Goal: Information Seeking & Learning: Understand process/instructions

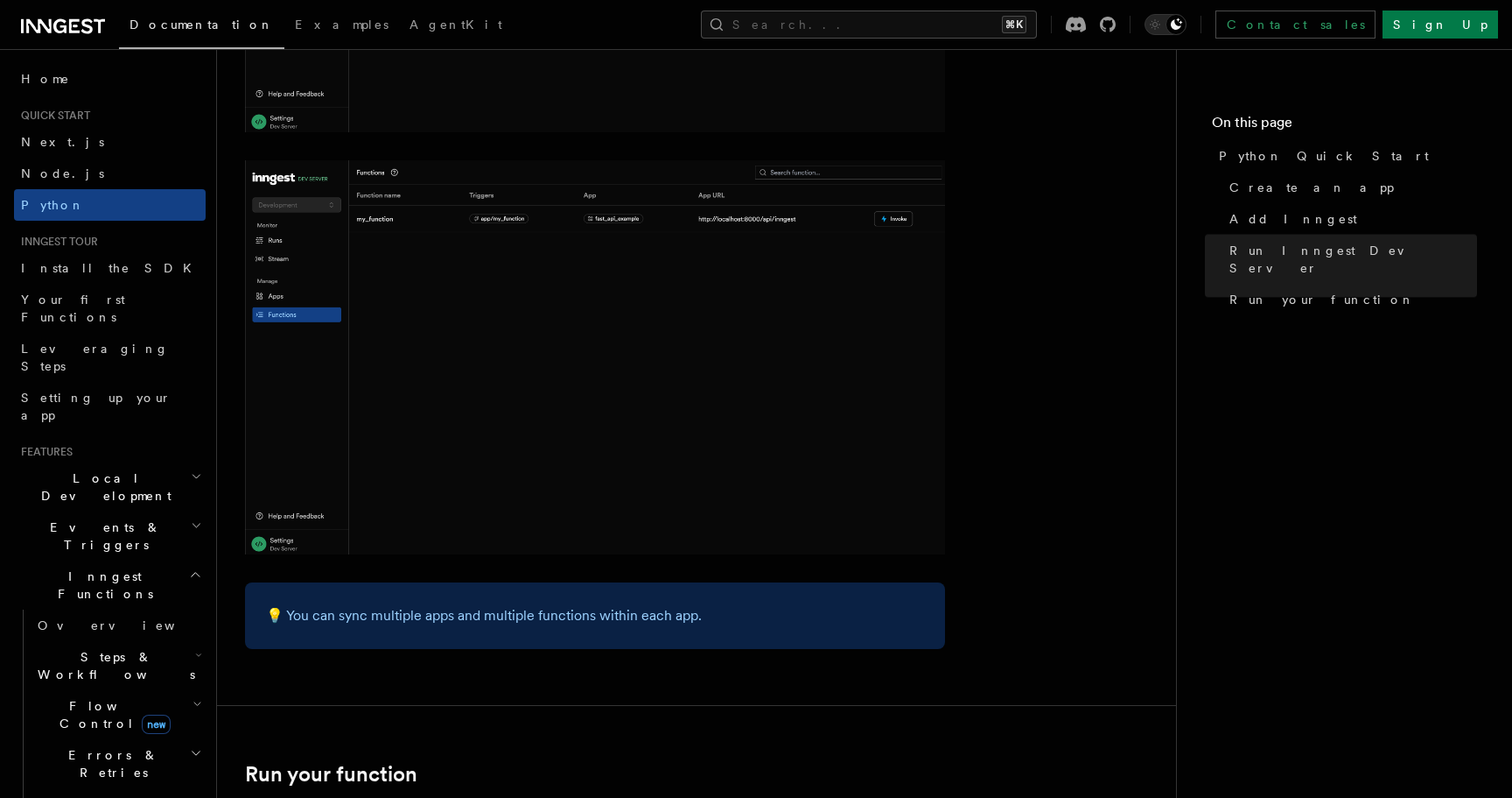
scroll to position [3606, 0]
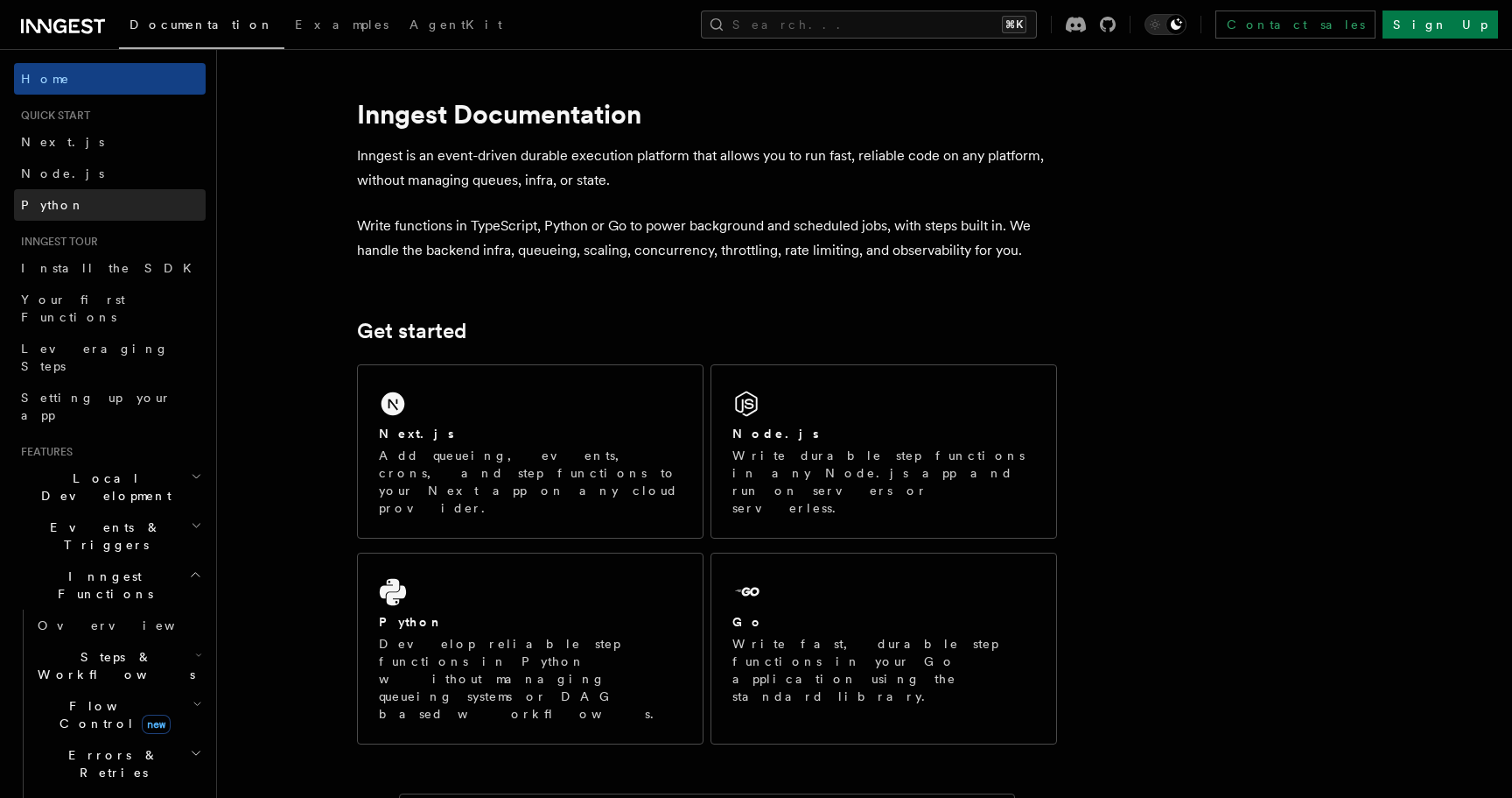
click at [87, 189] on link "Python" at bounding box center [110, 205] width 192 height 31
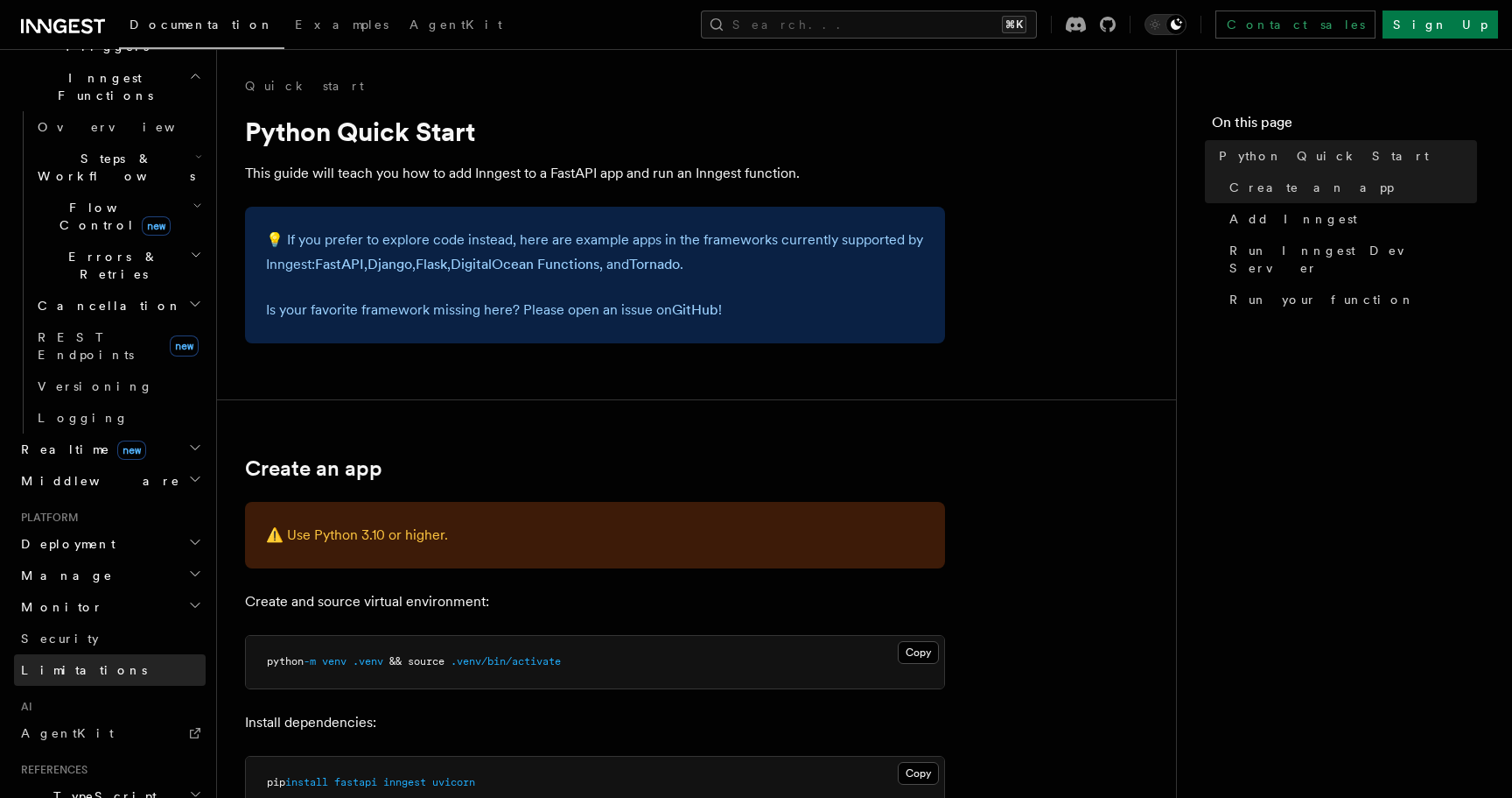
scroll to position [628, 0]
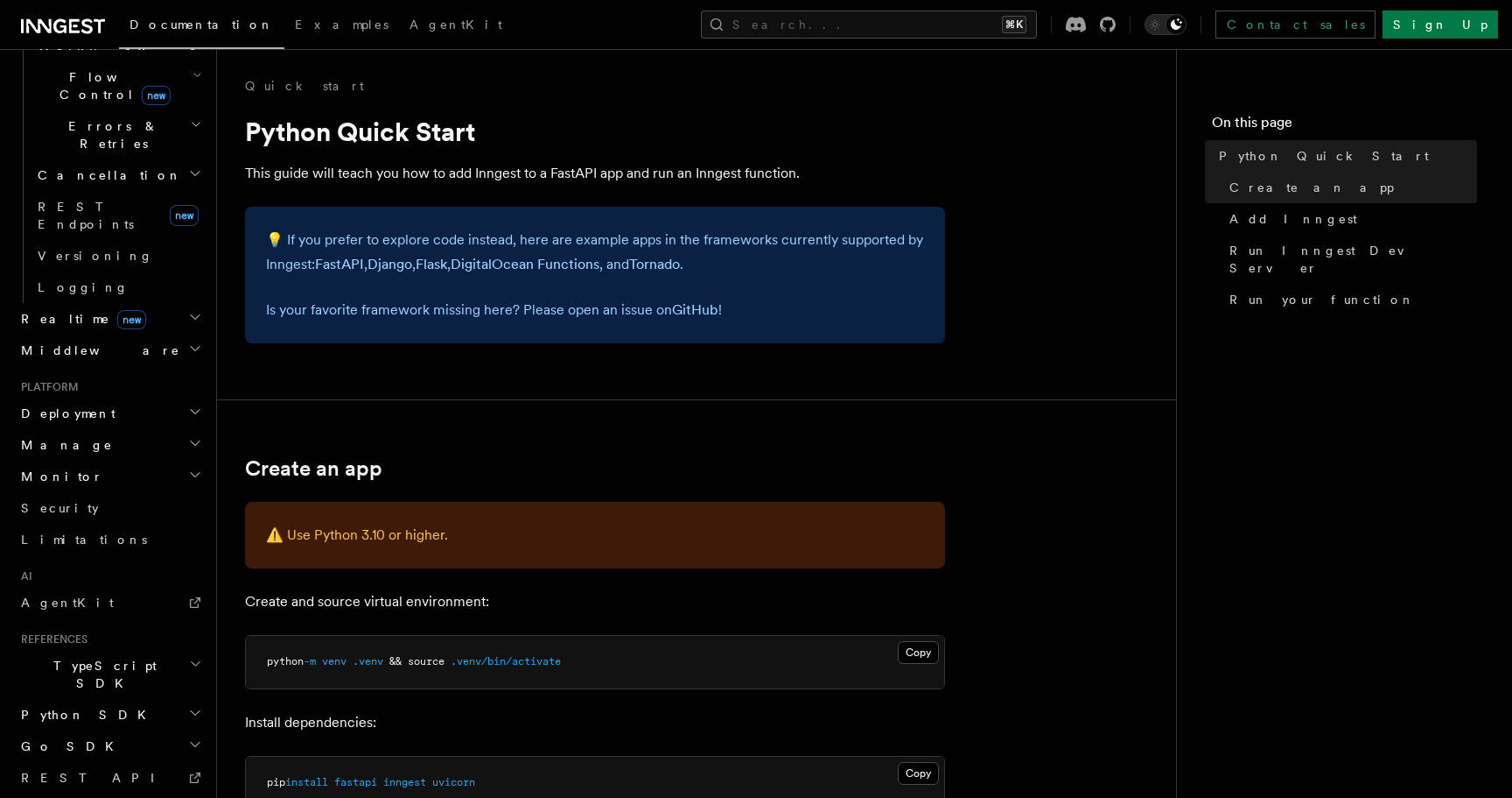
click at [97, 699] on h2 "Python SDK" at bounding box center [110, 715] width 192 height 31
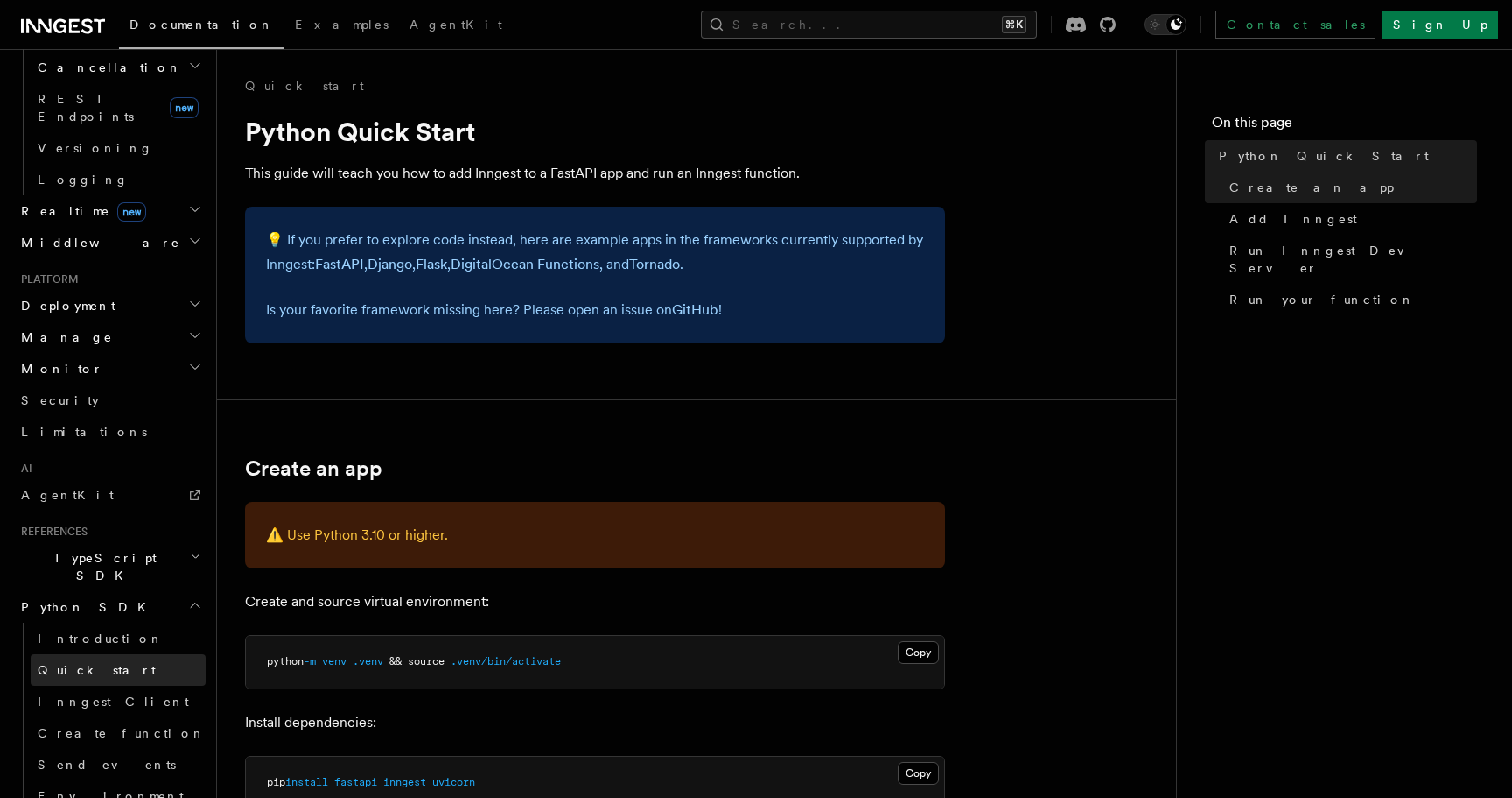
scroll to position [836, 0]
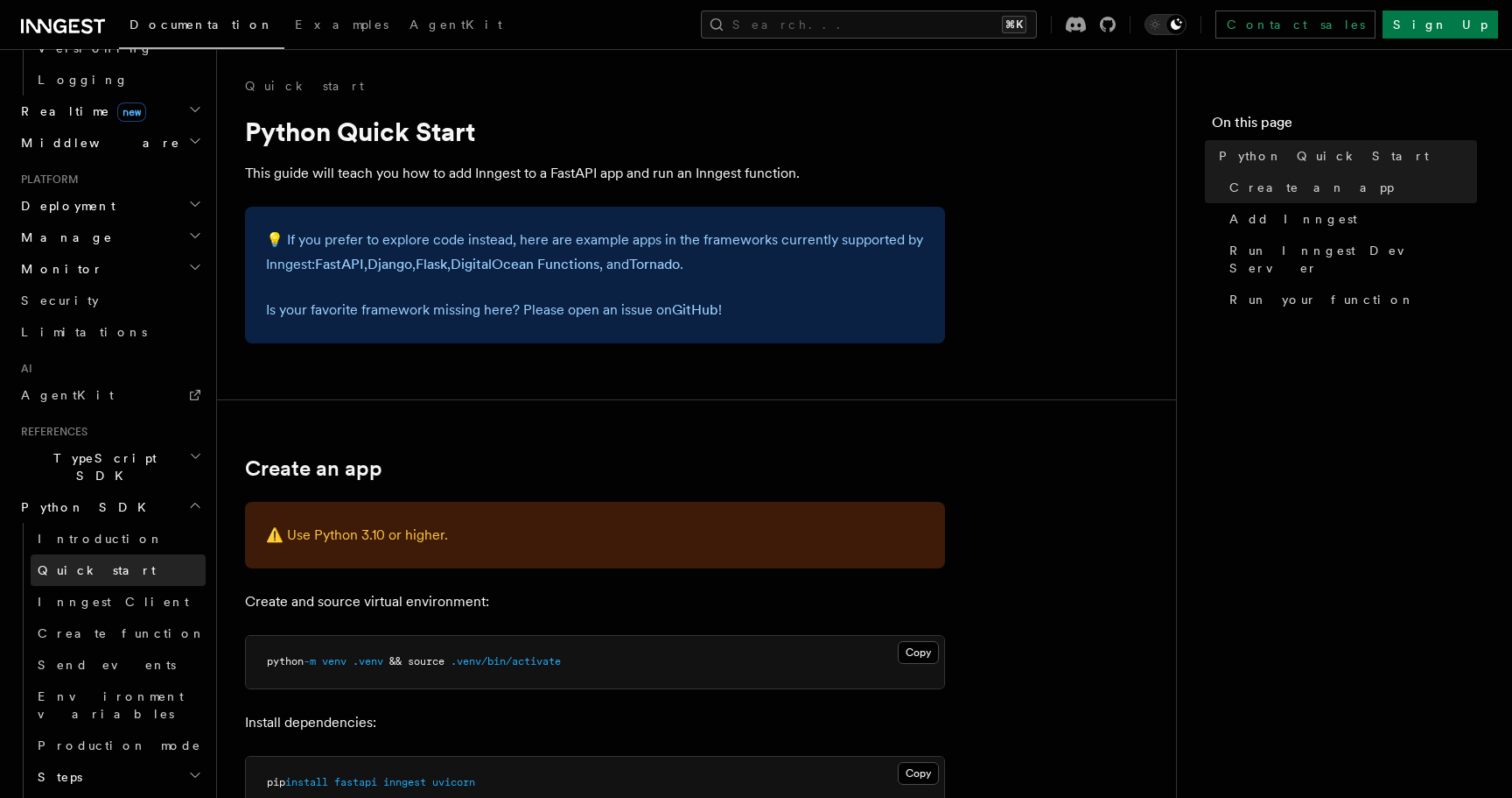
click at [83, 554] on link "Quick start" at bounding box center [118, 570] width 175 height 31
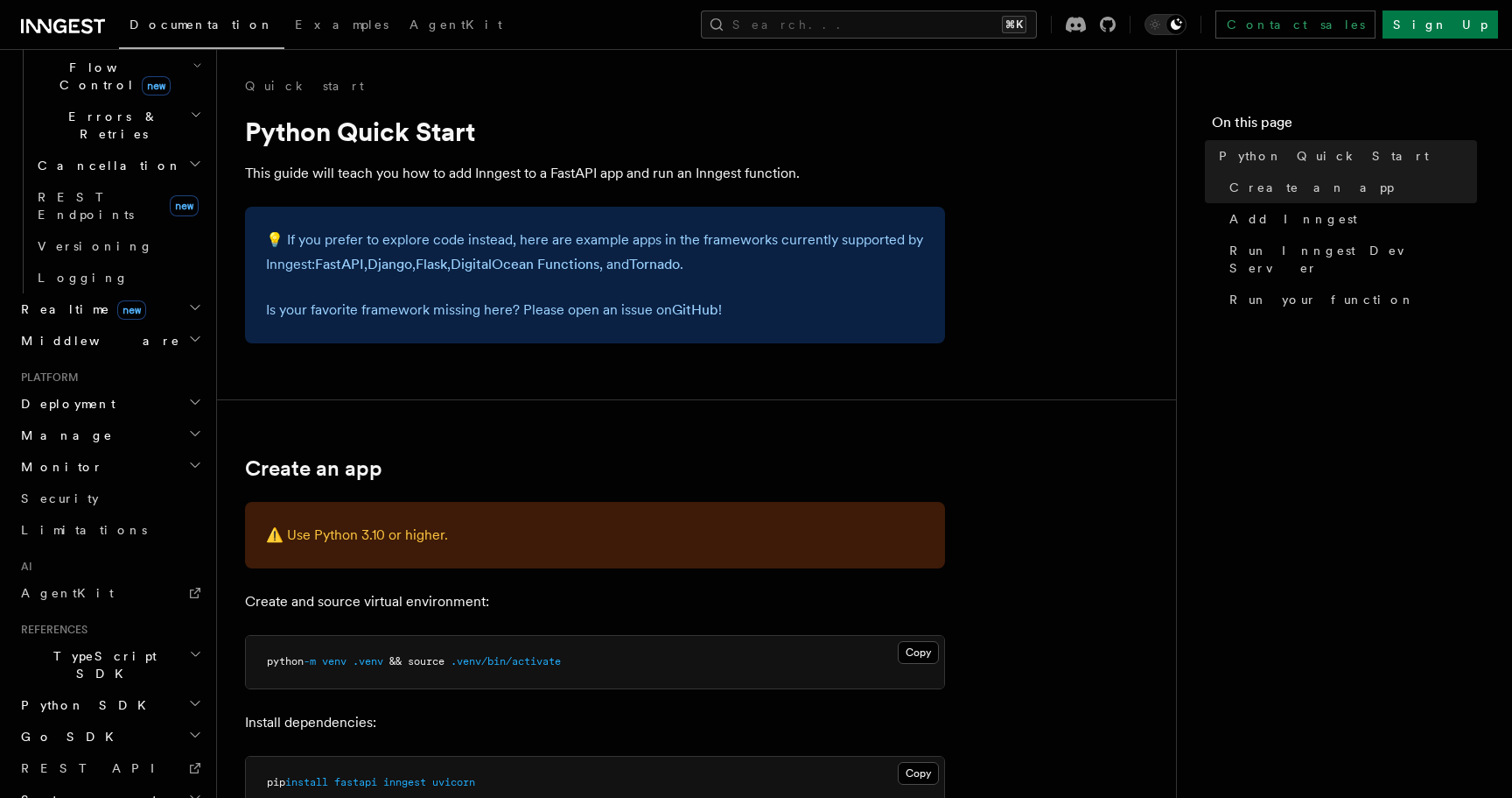
scroll to position [36, 0]
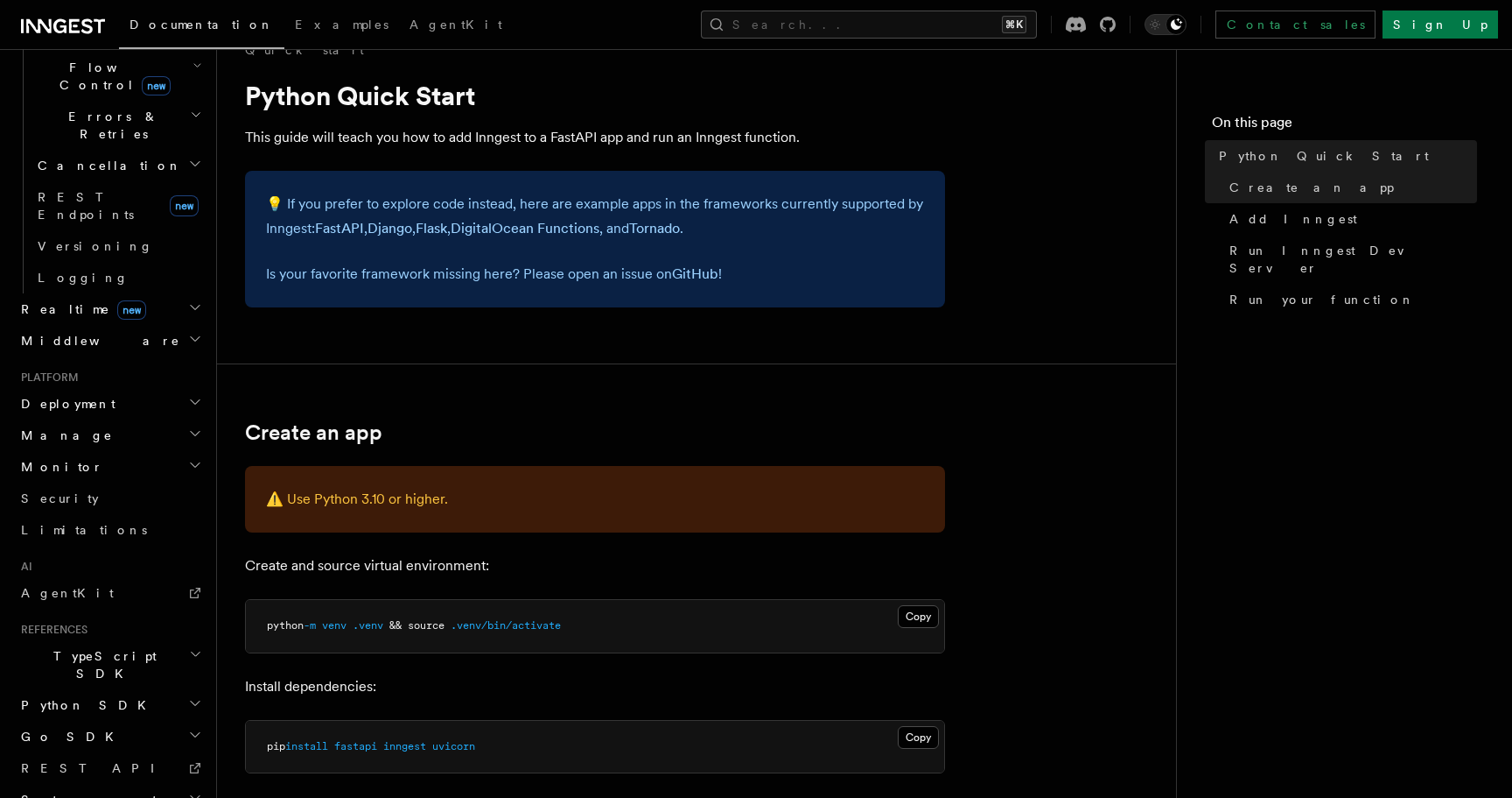
click at [105, 689] on h2 "Python SDK" at bounding box center [110, 705] width 192 height 31
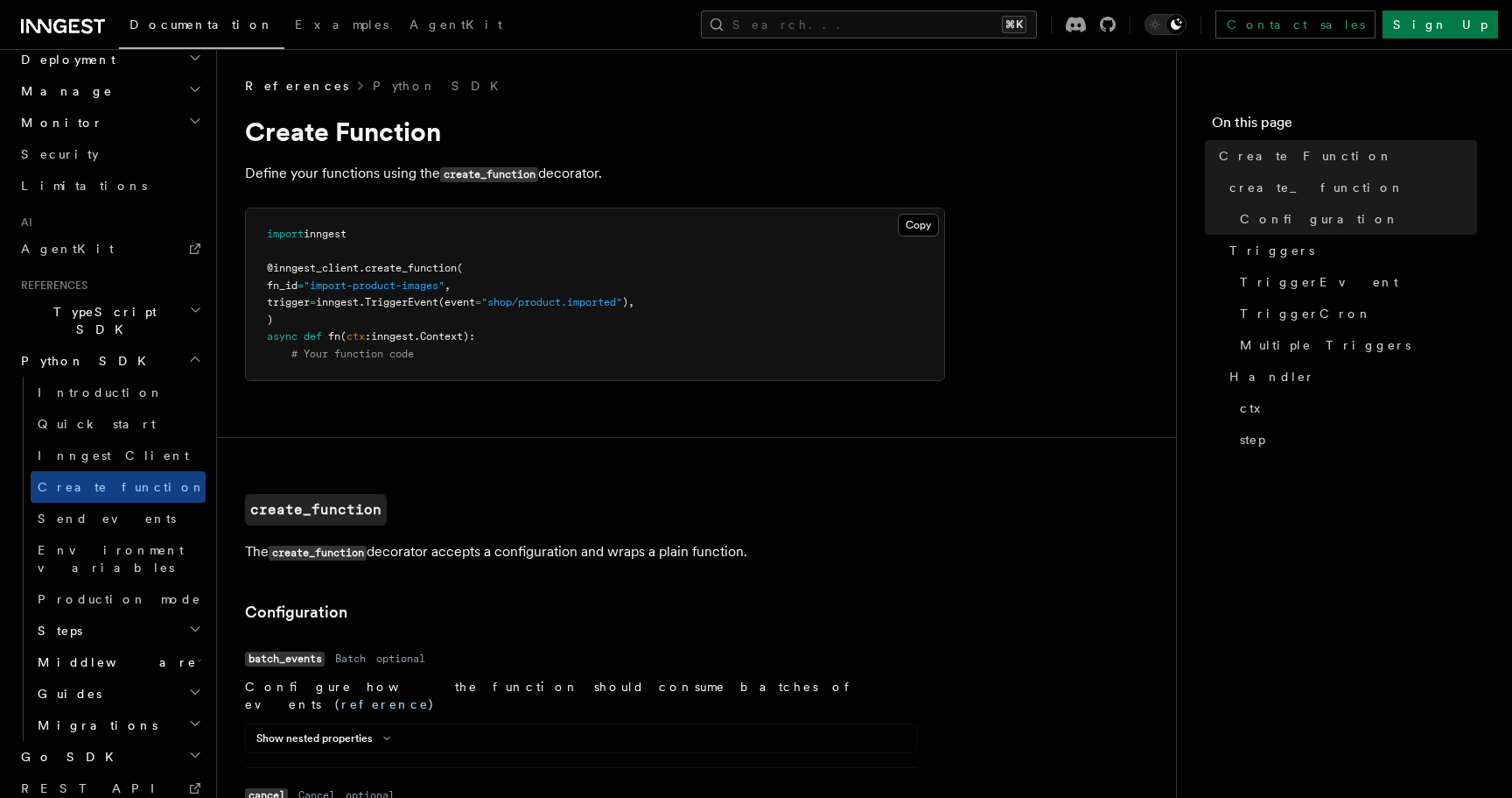
click at [432, 120] on h1 "Create Function" at bounding box center [595, 131] width 701 height 31
click at [431, 121] on h1 "Create Function" at bounding box center [595, 131] width 701 height 31
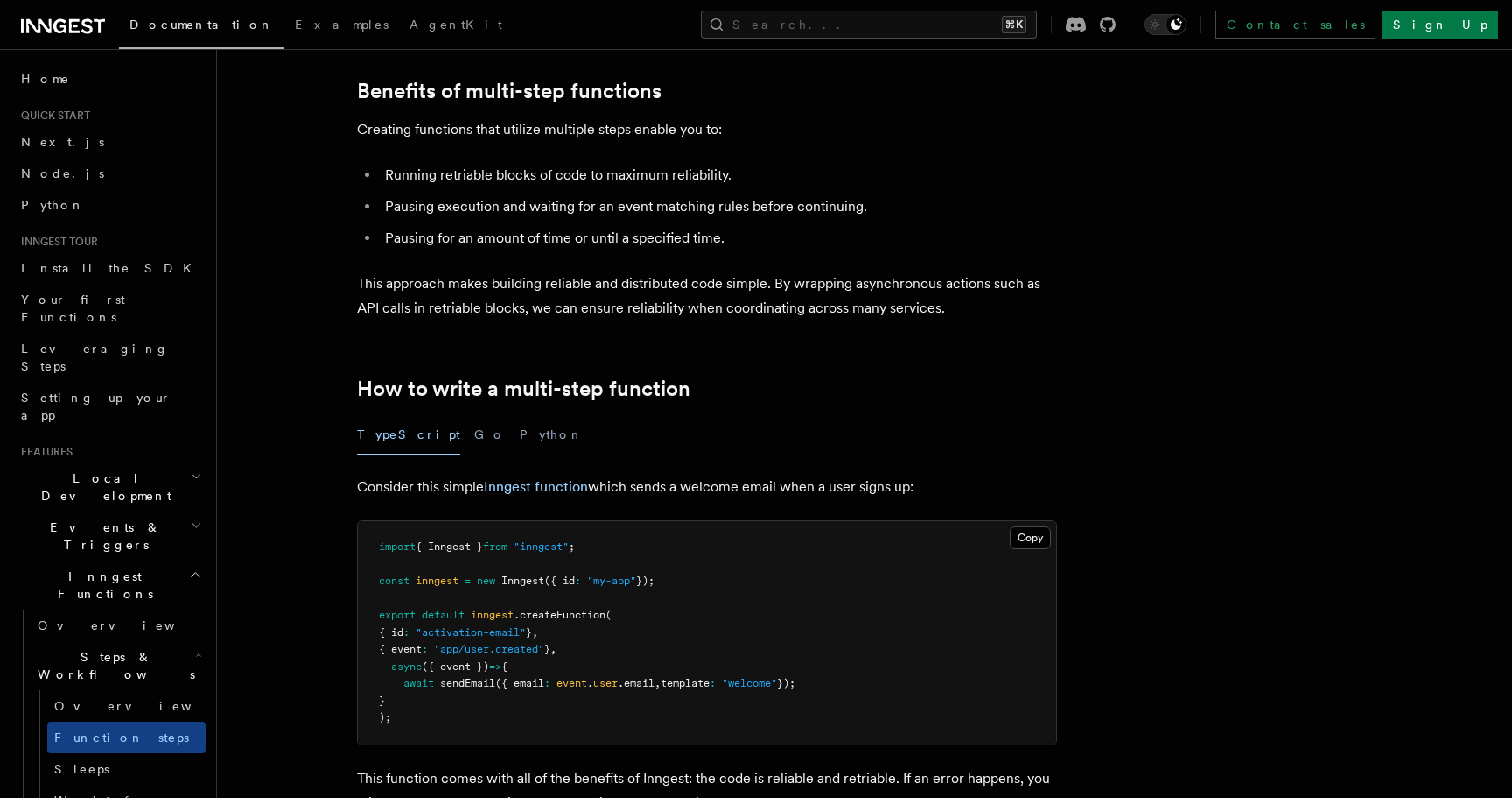
scroll to position [460, 0]
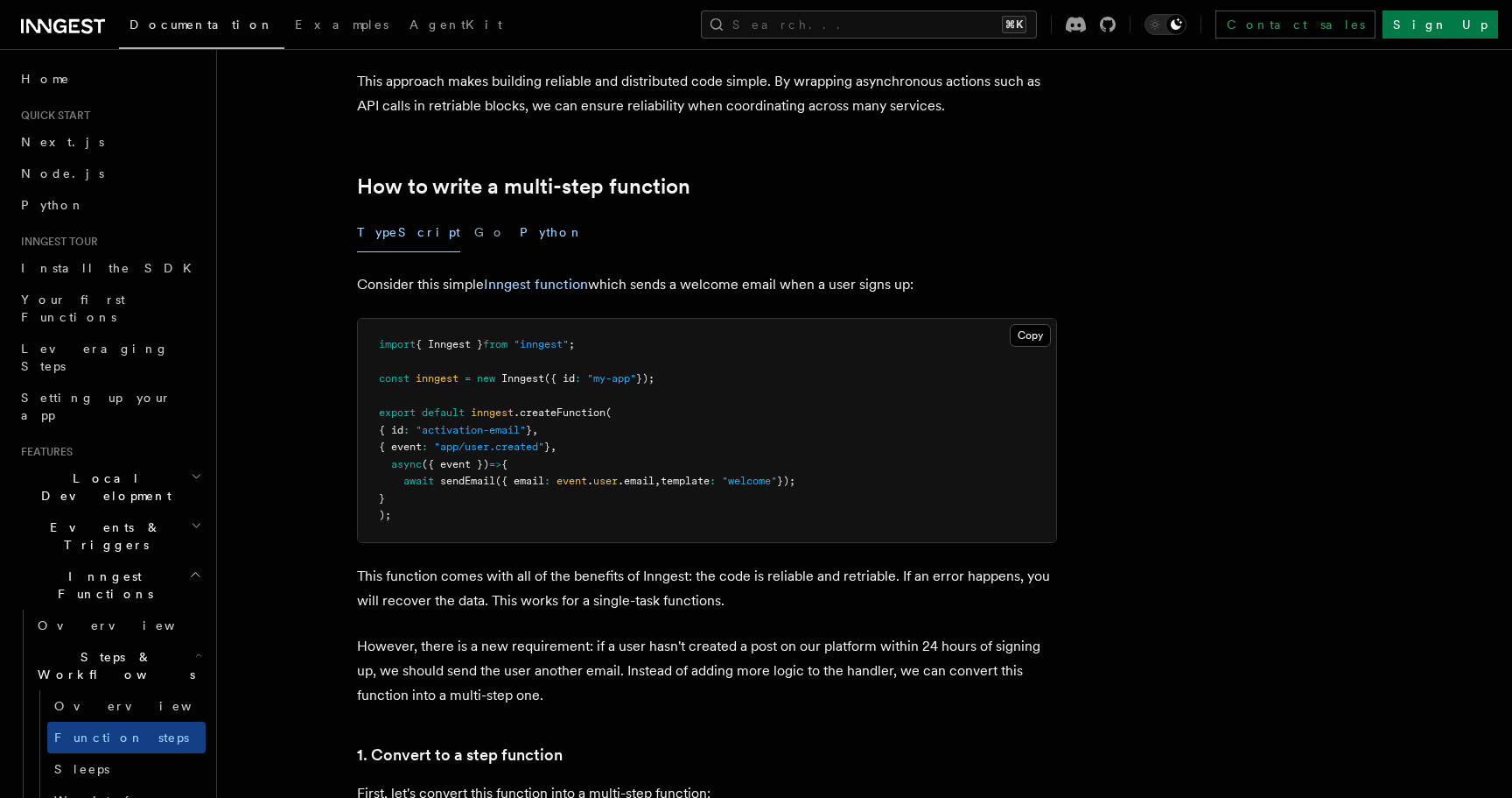
click at [520, 224] on button "Python" at bounding box center [552, 232] width 64 height 39
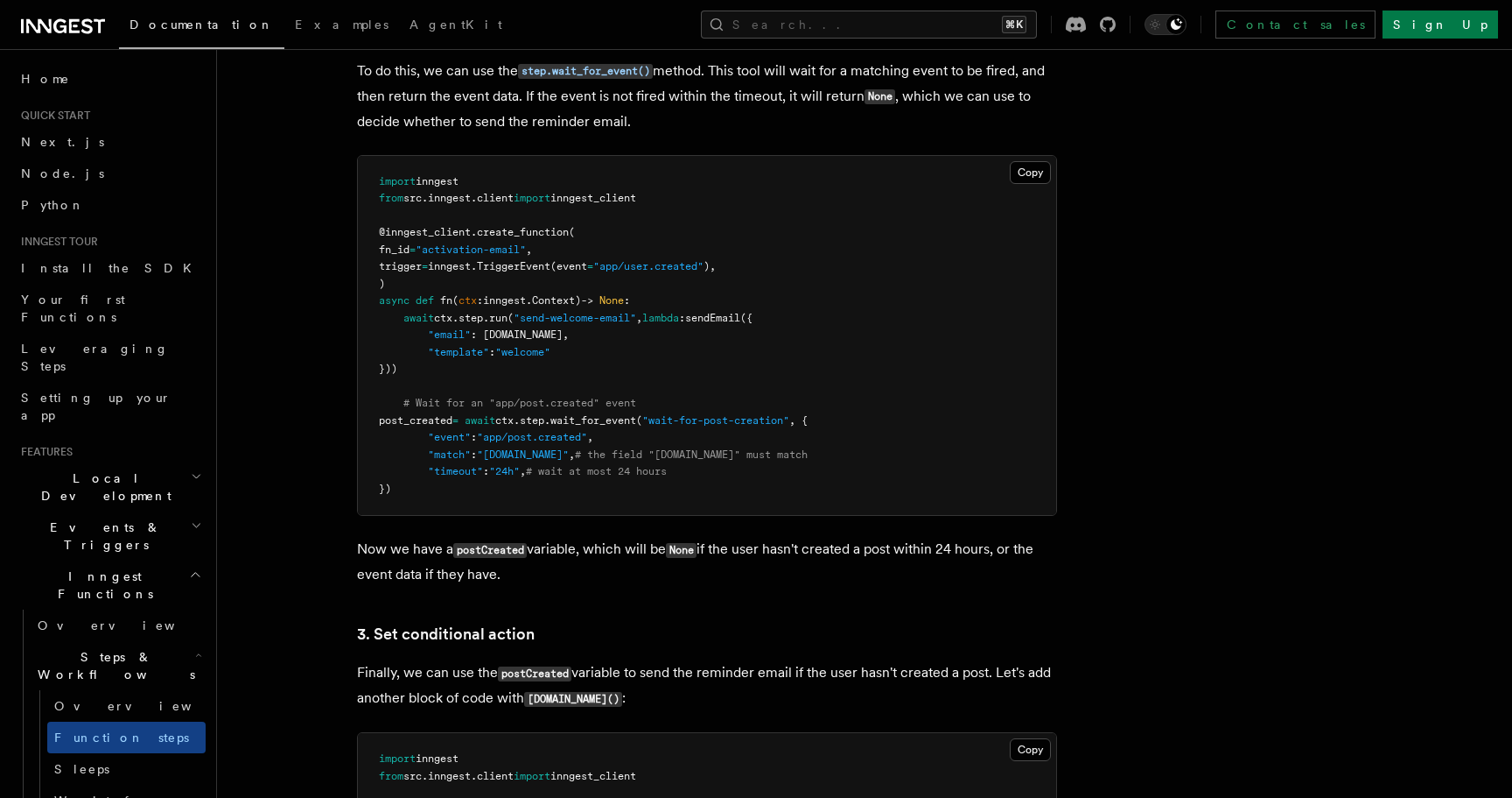
scroll to position [1912, 0]
